Goal: Find contact information: Find contact information

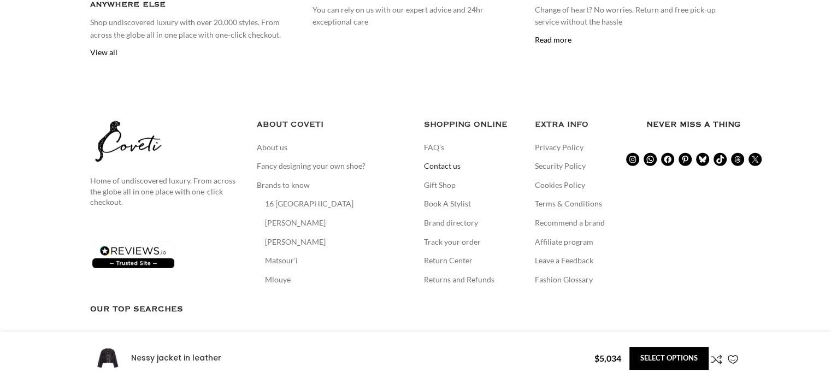
scroll to position [0, 229]
click at [445, 161] on link "Contact us" at bounding box center [443, 166] width 38 height 11
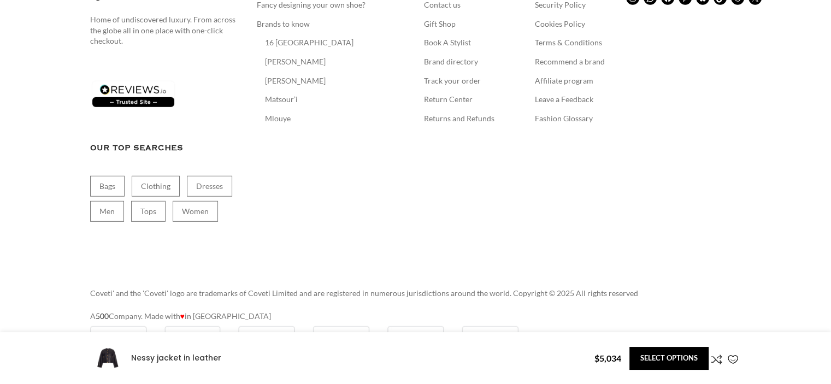
scroll to position [3112, 0]
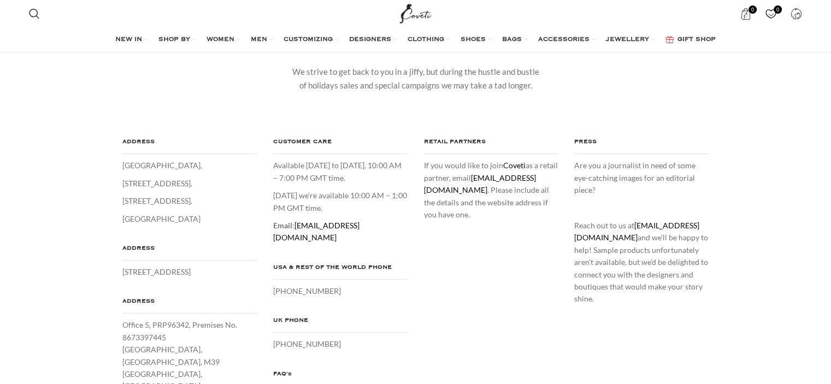
scroll to position [109, 0]
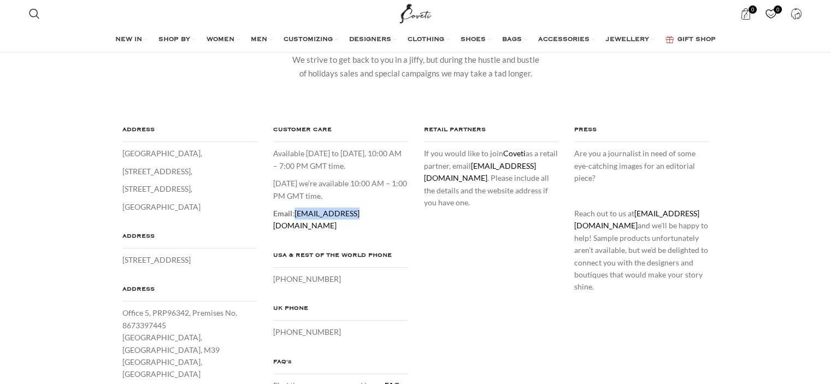
drag, startPoint x: 358, startPoint y: 215, endPoint x: 293, endPoint y: 212, distance: 65.1
click at [293, 212] on p "Email : care@coveti.com" at bounding box center [340, 219] width 134 height 25
copy p "care@coveti.com"
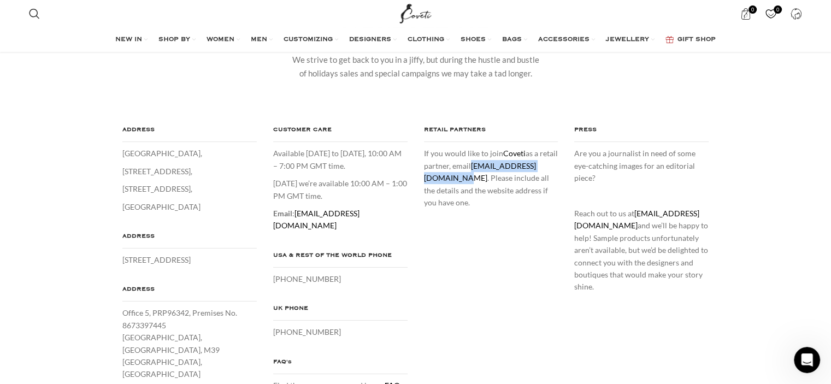
drag, startPoint x: 513, startPoint y: 178, endPoint x: 422, endPoint y: 179, distance: 90.6
click at [422, 179] on div "RETAIL PARTNERS If you would like to join Coveti as a retail partner, email ret…" at bounding box center [491, 166] width 151 height 85
copy link "retailpartners@coveti.com"
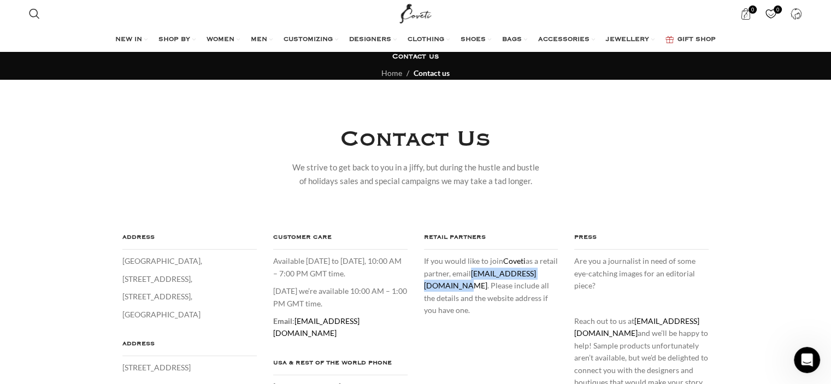
scroll to position [0, 0]
